Goal: Navigation & Orientation: Find specific page/section

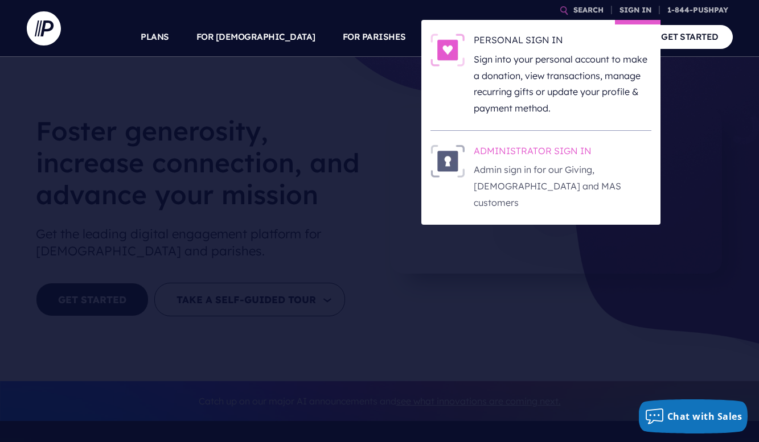
click at [550, 145] on h6 "ADMINISTRATOR SIGN IN" at bounding box center [563, 153] width 178 height 17
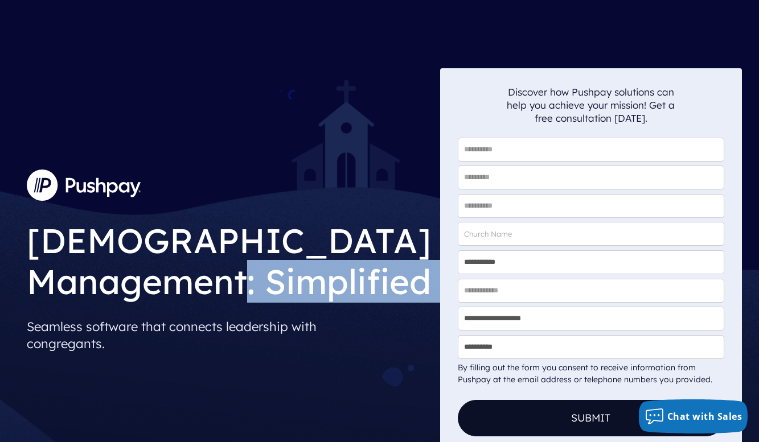
click at [228, 304] on div "Church Management: Simplified Seamless software that connects leadership with c…" at bounding box center [229, 284] width 404 height 146
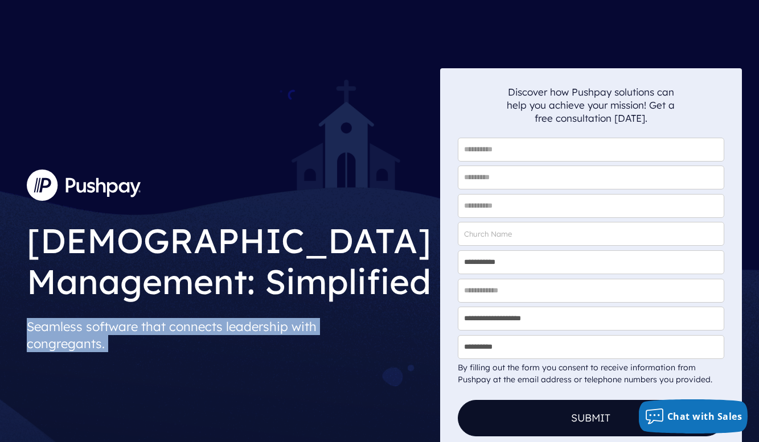
click at [228, 304] on div "Church Management: Simplified Seamless software that connects leadership with c…" at bounding box center [229, 284] width 404 height 146
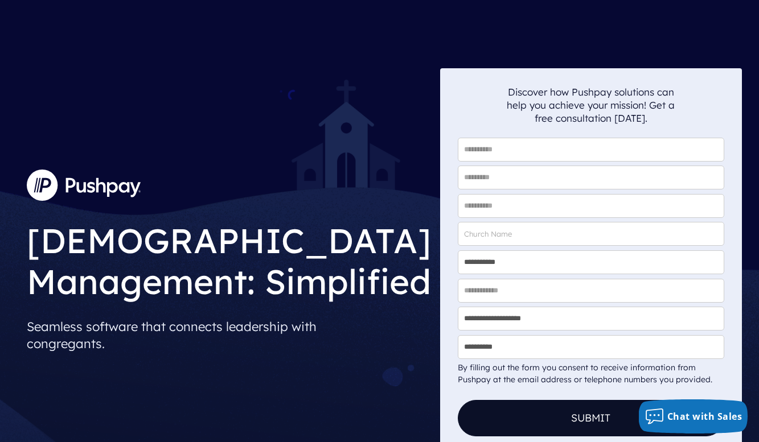
click at [245, 203] on p at bounding box center [223, 185] width 393 height 40
